Goal: Book appointment/travel/reservation

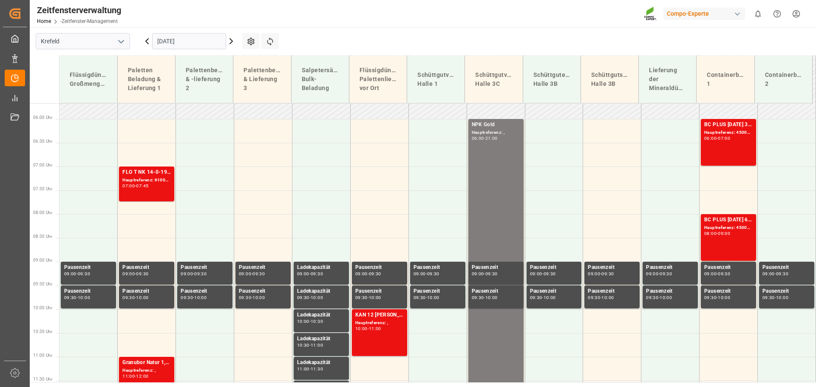
scroll to position [255, 0]
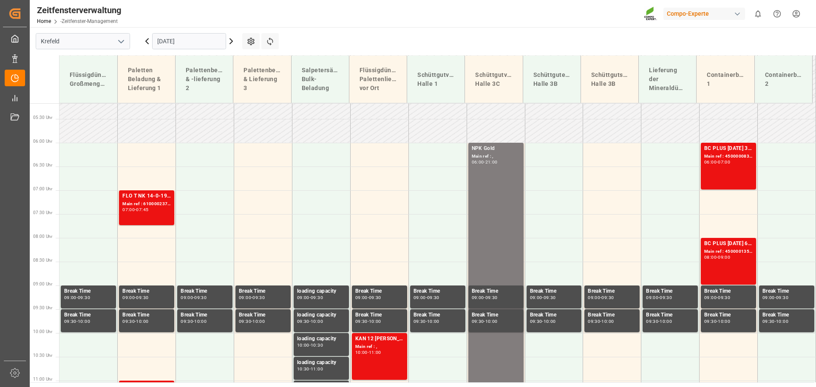
click at [204, 206] on td at bounding box center [205, 202] width 58 height 24
click at [205, 203] on td at bounding box center [205, 202] width 58 height 24
click at [205, 202] on td at bounding box center [205, 202] width 58 height 24
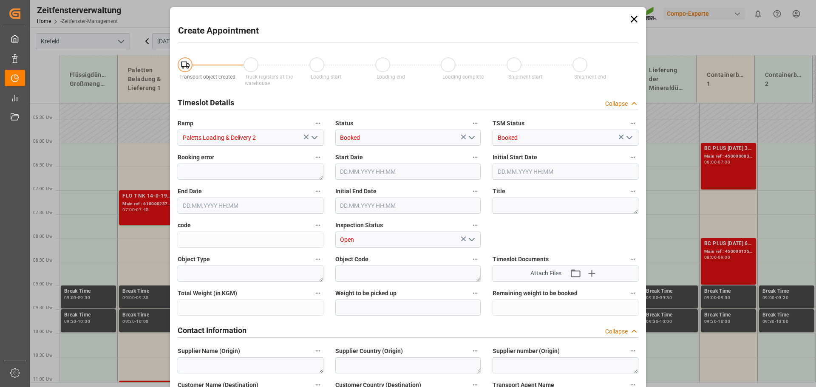
type input "[DATE] 07:00"
type input "[DATE] 07:30"
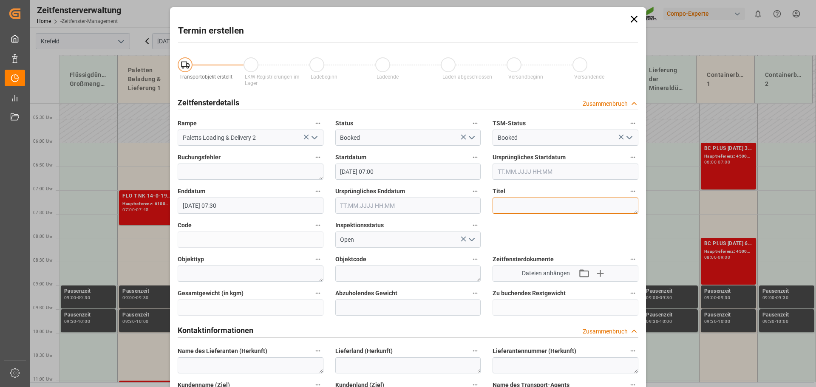
click at [507, 204] on textarea at bounding box center [566, 206] width 146 height 16
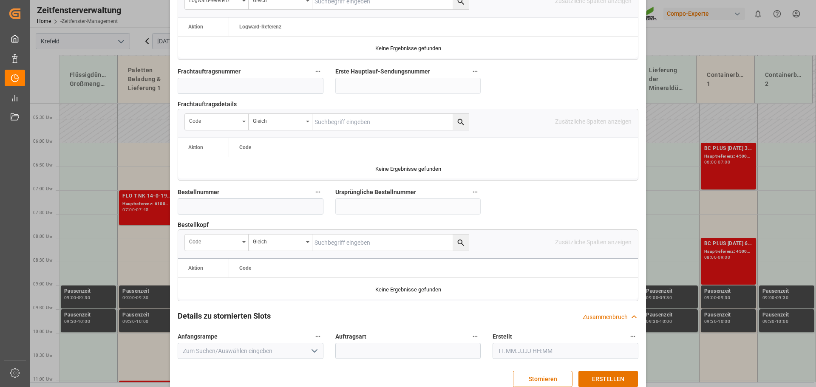
scroll to position [792, 0]
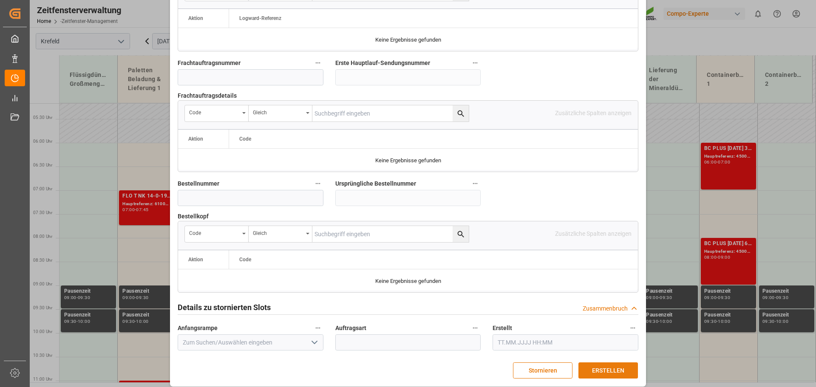
type textarea "EV Cargo für Solingen Erkol Fill"
click at [599, 367] on font "ERSTELLEN" at bounding box center [608, 370] width 32 height 7
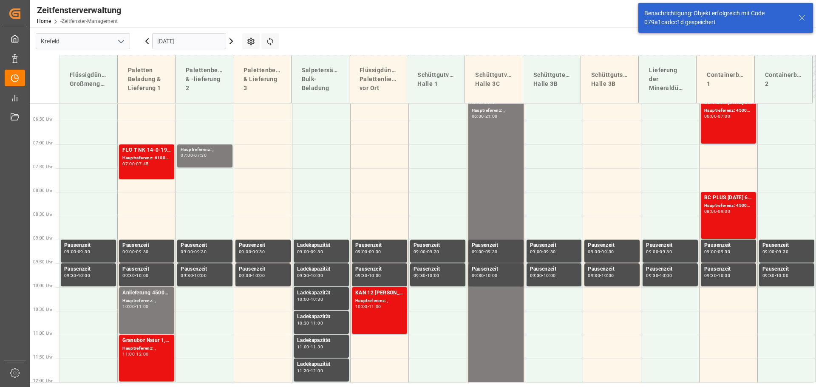
scroll to position [307, 0]
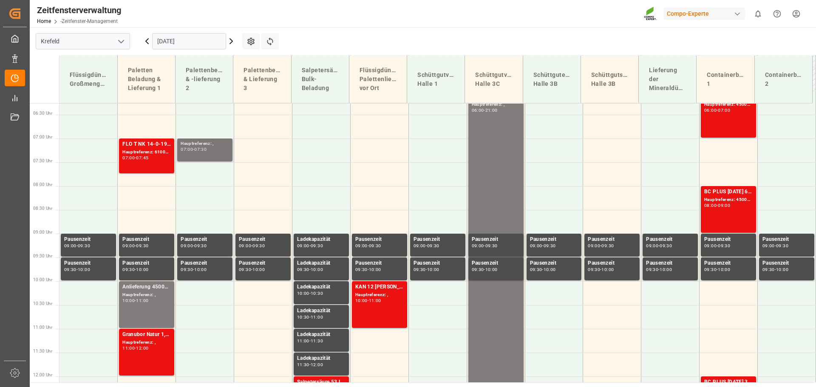
click at [196, 147] on div "Hauptreferenz: ," at bounding box center [205, 143] width 48 height 7
